Goal: Share content

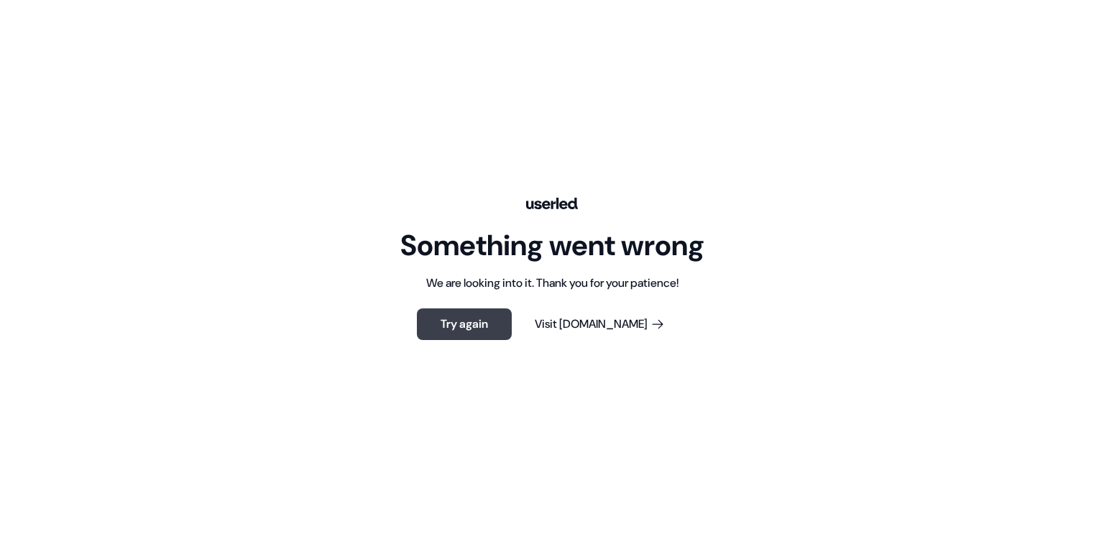
click at [494, 318] on button "Try again" at bounding box center [464, 324] width 95 height 32
click at [602, 324] on button "Visit Userled.io" at bounding box center [600, 324] width 176 height 32
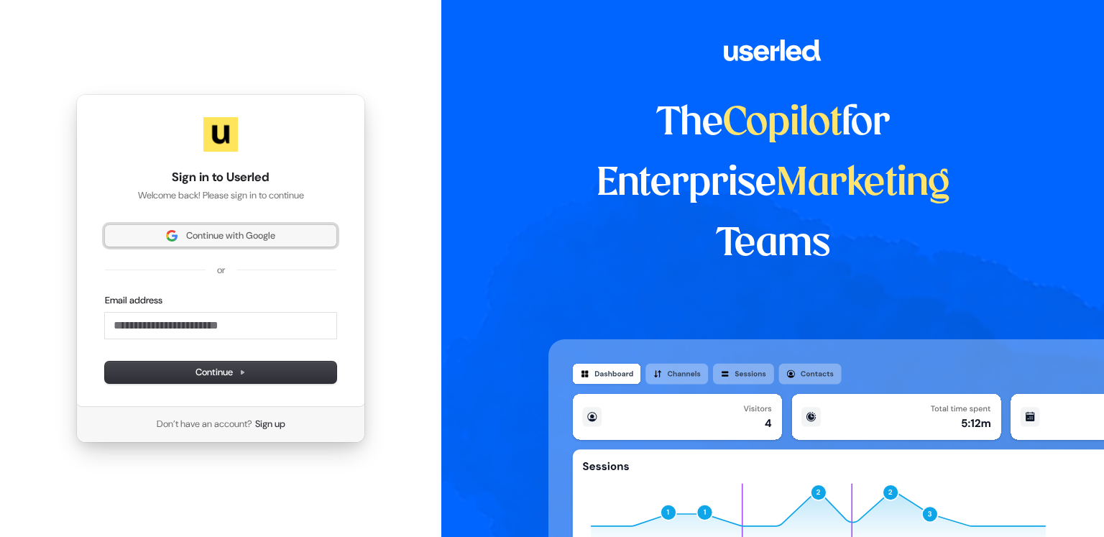
click at [242, 232] on span "Continue with Google" at bounding box center [230, 235] width 89 height 13
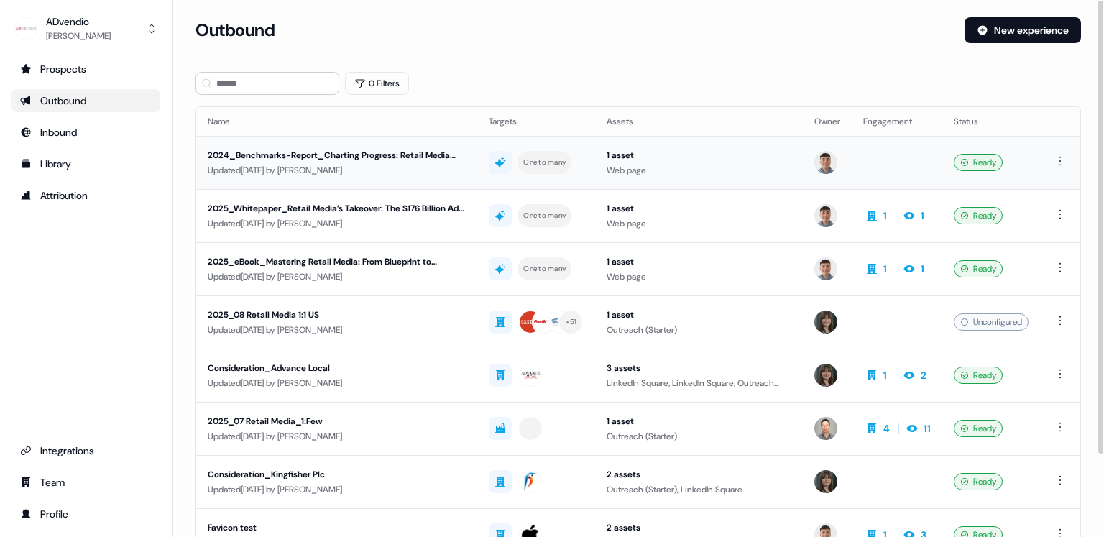
click at [359, 155] on div "2024_Benchmarks-Report_Charting Progress: Retail Media Benchmark Insights for R…" at bounding box center [337, 155] width 258 height 14
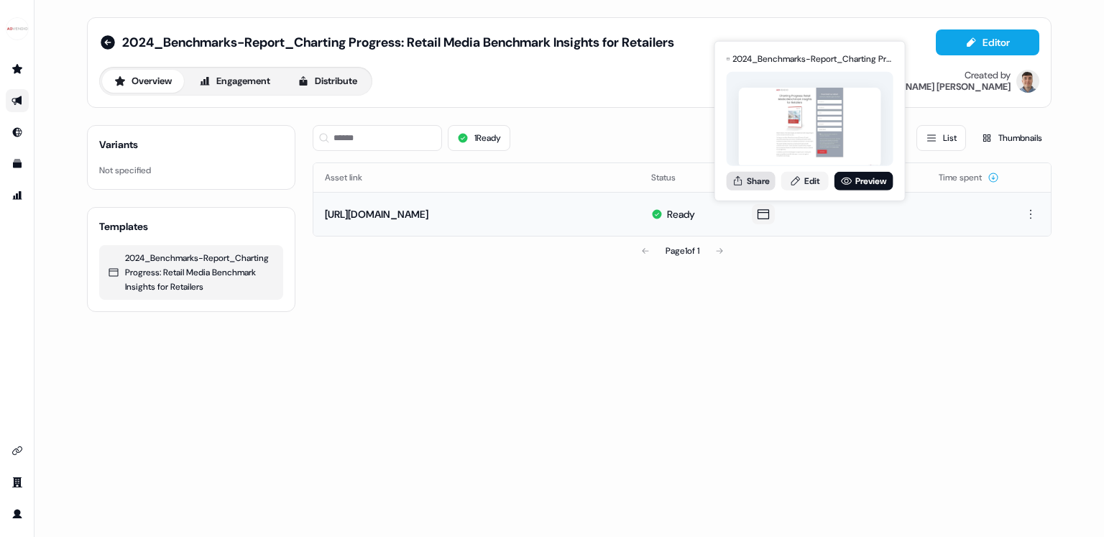
click at [742, 180] on icon at bounding box center [737, 180] width 11 height 11
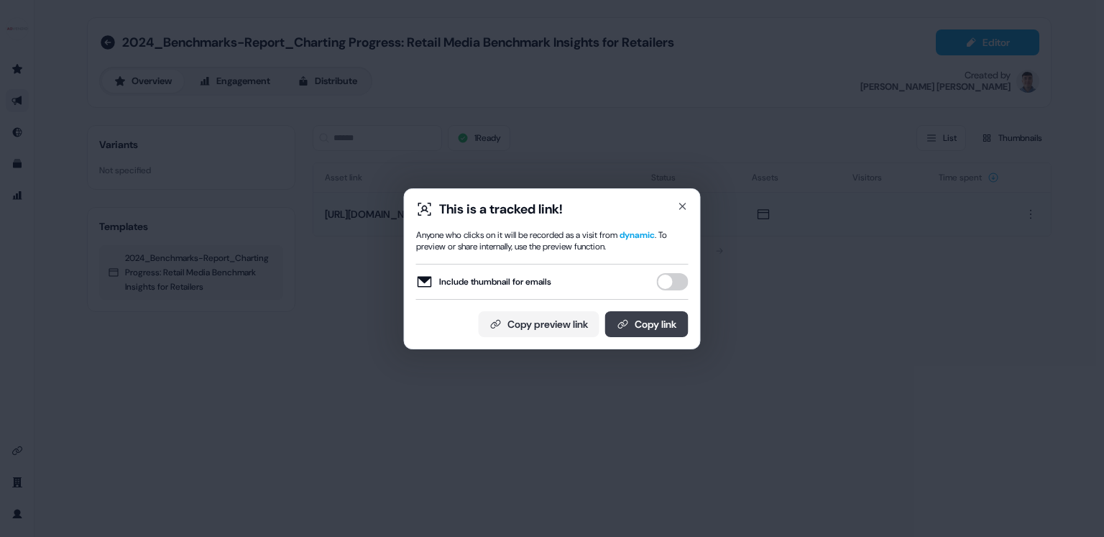
click at [644, 329] on button "Copy link" at bounding box center [646, 324] width 83 height 26
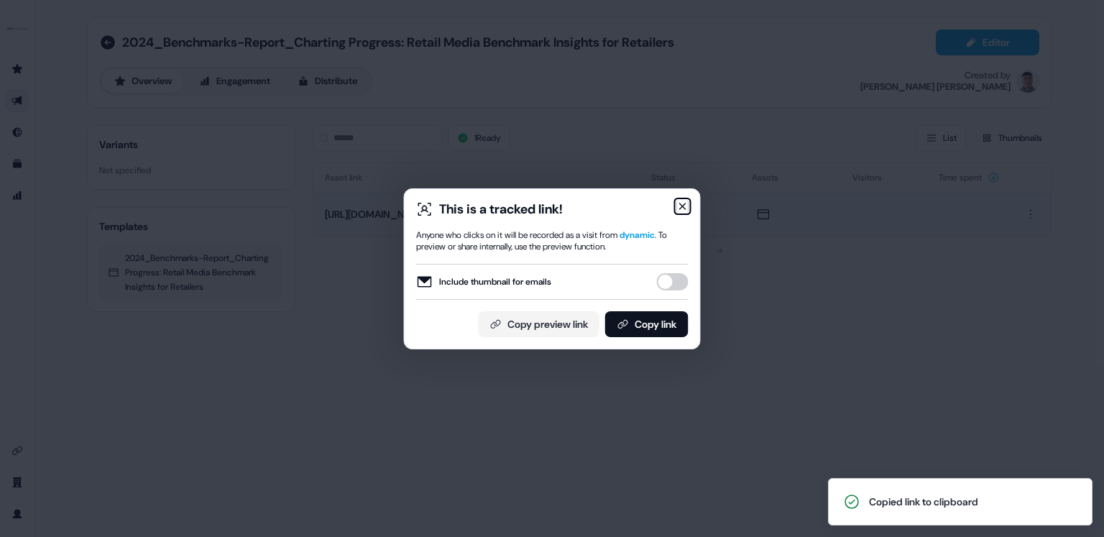
click at [685, 208] on icon "button" at bounding box center [683, 206] width 6 height 6
